Goal: Complete application form

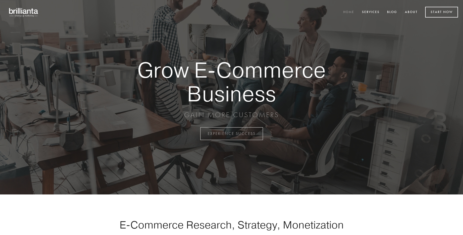
scroll to position [1312, 0]
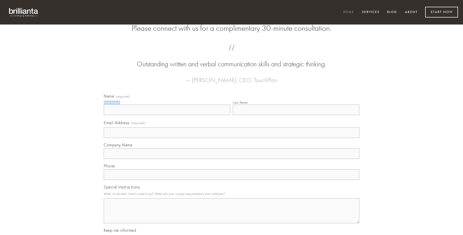
type input "[PERSON_NAME]"
click at [296, 115] on input "Last Name" at bounding box center [296, 110] width 126 height 11
type input "[PERSON_NAME]"
click at [231, 138] on input "Email Address (required)" at bounding box center [231, 132] width 255 height 11
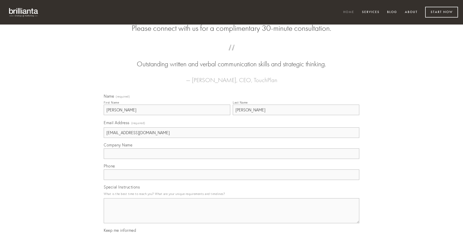
type input "[EMAIL_ADDRESS][DOMAIN_NAME]"
click at [231, 159] on input "Company Name" at bounding box center [231, 153] width 255 height 11
type input "[DEMOGRAPHIC_DATA]"
click at [231, 180] on input "text" at bounding box center [231, 174] width 255 height 11
click at [231, 215] on textarea "Special Instructions" at bounding box center [231, 210] width 255 height 25
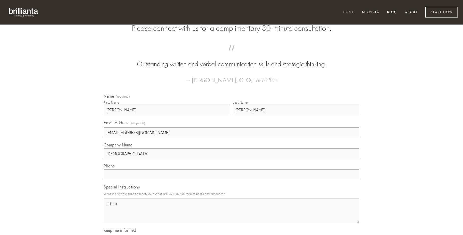
type textarea "attero"
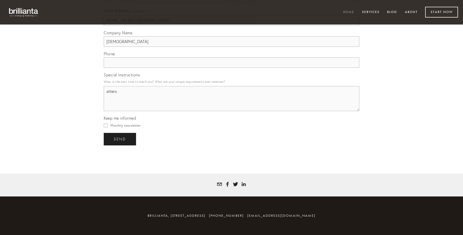
click at [120, 139] on span "send" at bounding box center [120, 139] width 12 height 5
